Goal: Information Seeking & Learning: Learn about a topic

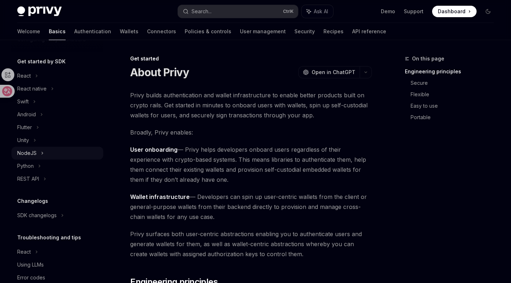
scroll to position [69, 0]
click at [60, 158] on div "NodeJS" at bounding box center [57, 154] width 92 height 13
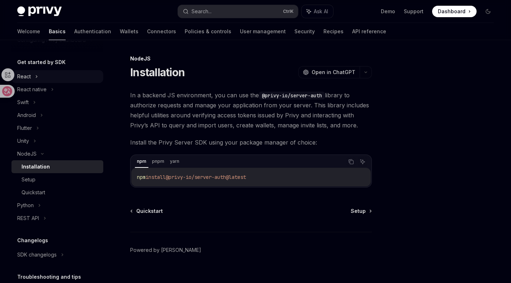
click at [46, 72] on div "React" at bounding box center [57, 76] width 92 height 13
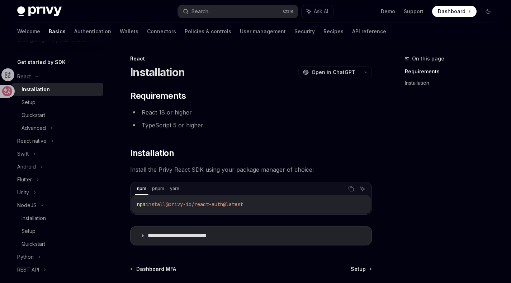
scroll to position [69, 0]
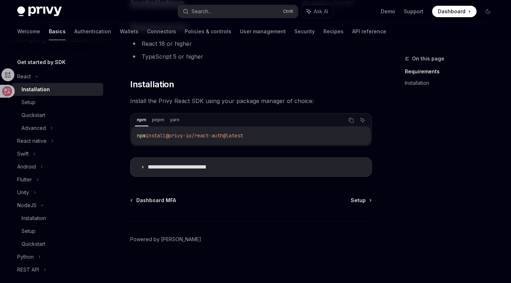
drag, startPoint x: 266, startPoint y: 139, endPoint x: 132, endPoint y: 131, distance: 134.3
click at [132, 131] on div "npm install @privy-io/react-auth@latest" at bounding box center [250, 135] width 239 height 19
click at [242, 167] on summary "**********" at bounding box center [250, 167] width 241 height 19
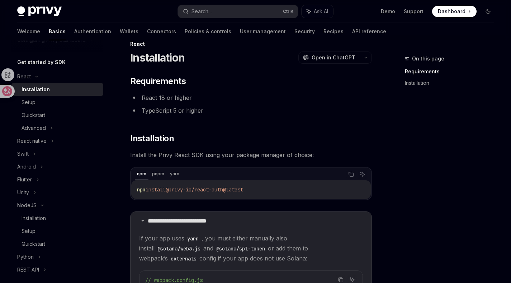
scroll to position [15, 0]
click at [45, 148] on div "Swift" at bounding box center [57, 154] width 92 height 13
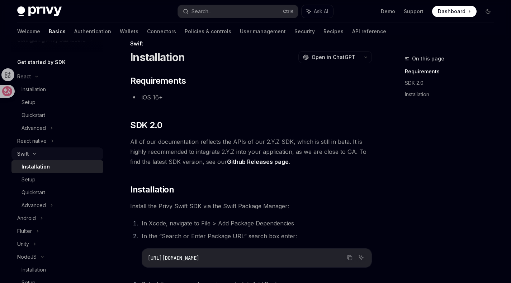
click at [49, 154] on div "Swift" at bounding box center [57, 154] width 92 height 13
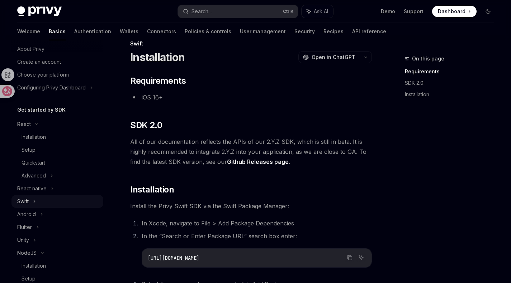
scroll to position [21, 0]
click at [41, 121] on div "React" at bounding box center [57, 124] width 92 height 13
click at [41, 196] on div "NodeJS" at bounding box center [57, 202] width 92 height 13
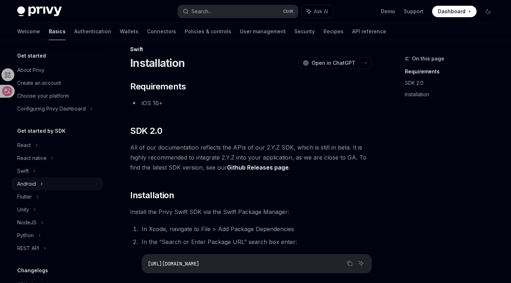
scroll to position [0, 0]
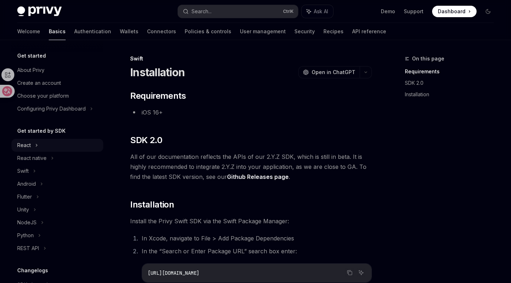
click at [65, 142] on div "React" at bounding box center [57, 145] width 92 height 13
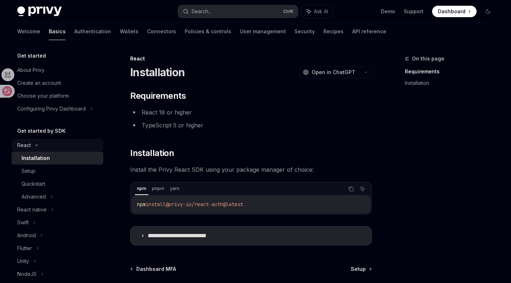
click at [65, 142] on div "React" at bounding box center [57, 145] width 92 height 13
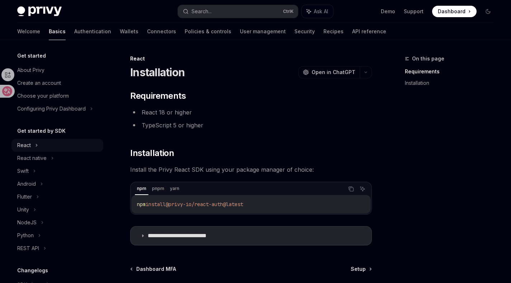
click at [65, 142] on div "React" at bounding box center [57, 145] width 92 height 13
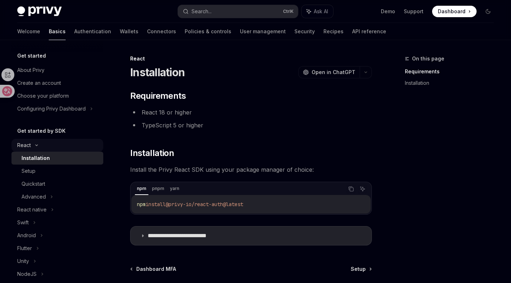
click at [65, 142] on div "React" at bounding box center [57, 145] width 92 height 13
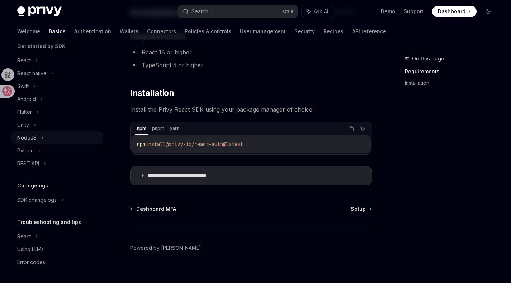
scroll to position [61, 0]
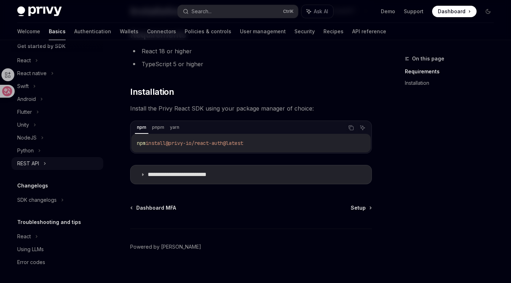
click at [39, 166] on div "REST API" at bounding box center [57, 163] width 92 height 13
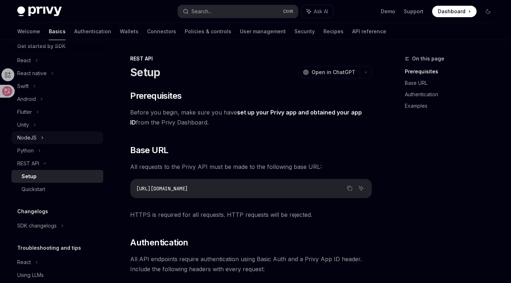
click at [43, 139] on icon at bounding box center [42, 138] width 3 height 9
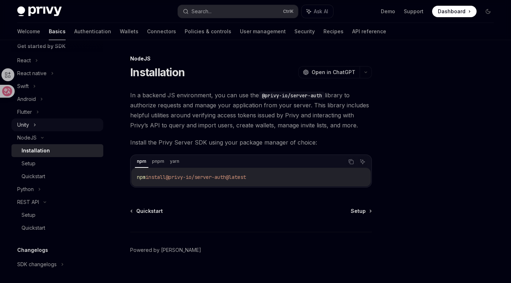
click at [41, 129] on div "Unity" at bounding box center [57, 125] width 92 height 13
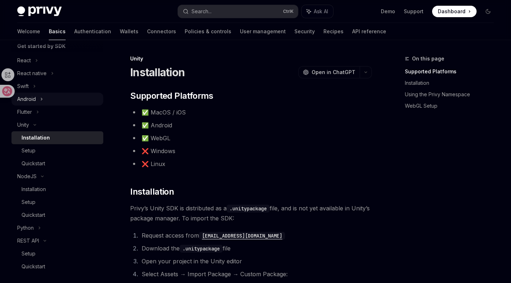
click at [49, 105] on div "Android" at bounding box center [57, 99] width 92 height 13
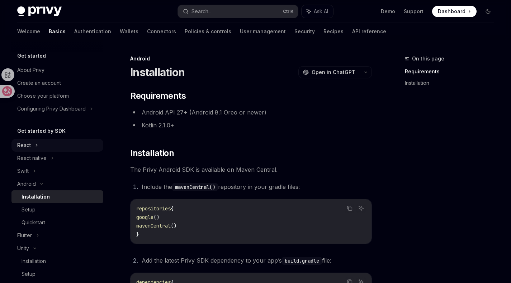
click at [50, 145] on div "React" at bounding box center [57, 145] width 92 height 13
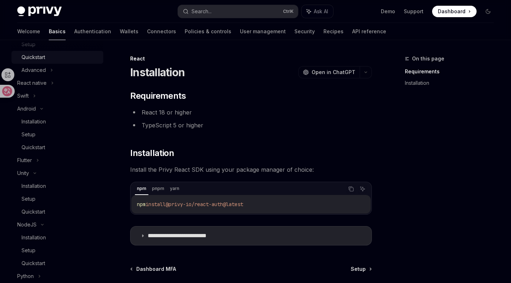
scroll to position [126, 0]
click at [46, 163] on div "Flutter" at bounding box center [57, 160] width 92 height 13
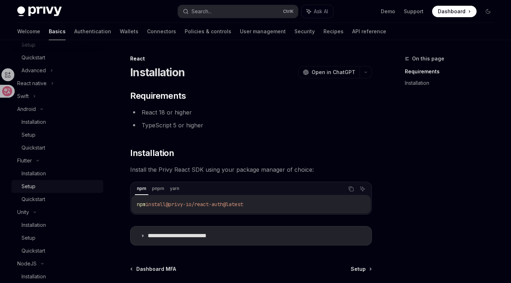
type textarea "*"
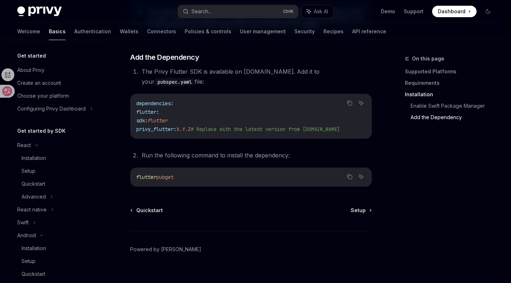
scroll to position [321, 0]
